Goal: Information Seeking & Learning: Learn about a topic

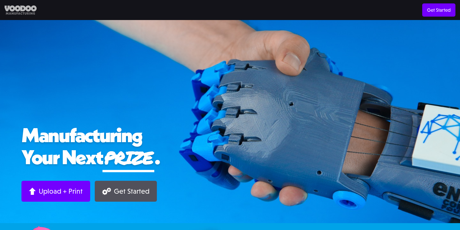
click at [26, 10] on img at bounding box center [21, 9] width 32 height 9
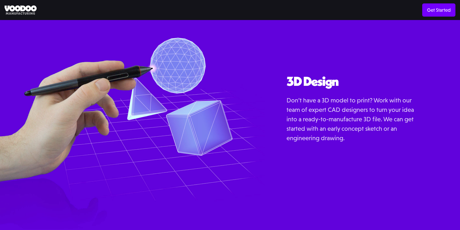
scroll to position [684, 0]
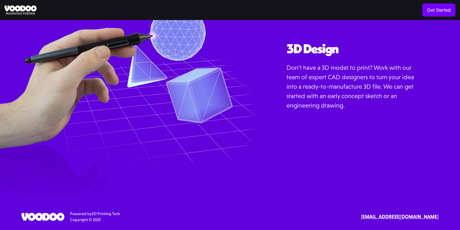
click at [33, 218] on img at bounding box center [42, 217] width 43 height 8
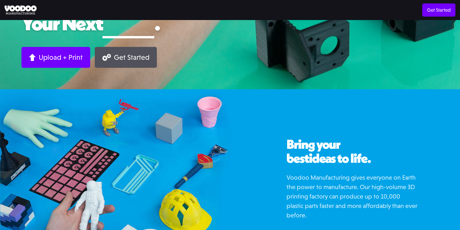
scroll to position [0, 0]
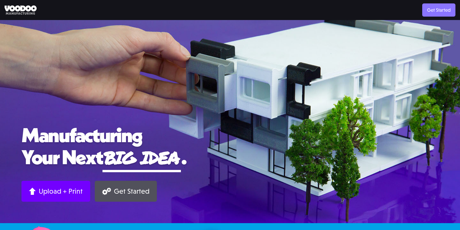
click at [437, 9] on link "Get Started" at bounding box center [438, 9] width 33 height 13
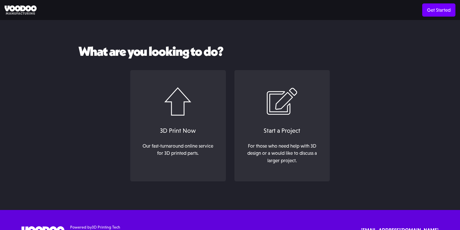
scroll to position [18, 0]
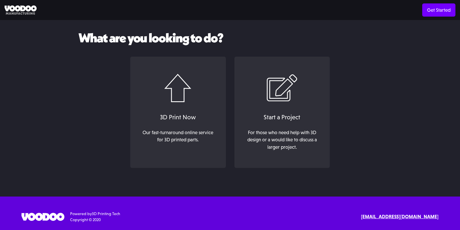
click at [94, 215] on link "3D Printing Tech" at bounding box center [106, 214] width 28 height 5
